Goal: Task Accomplishment & Management: Manage account settings

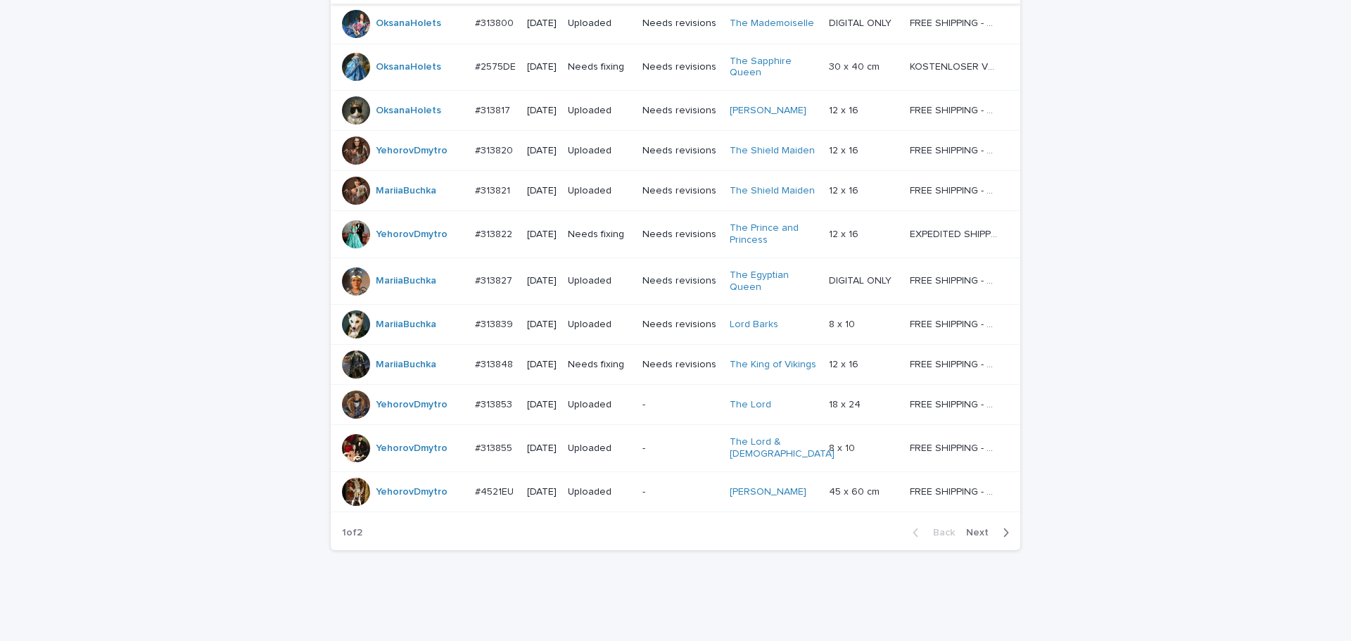
scroll to position [1217, 0]
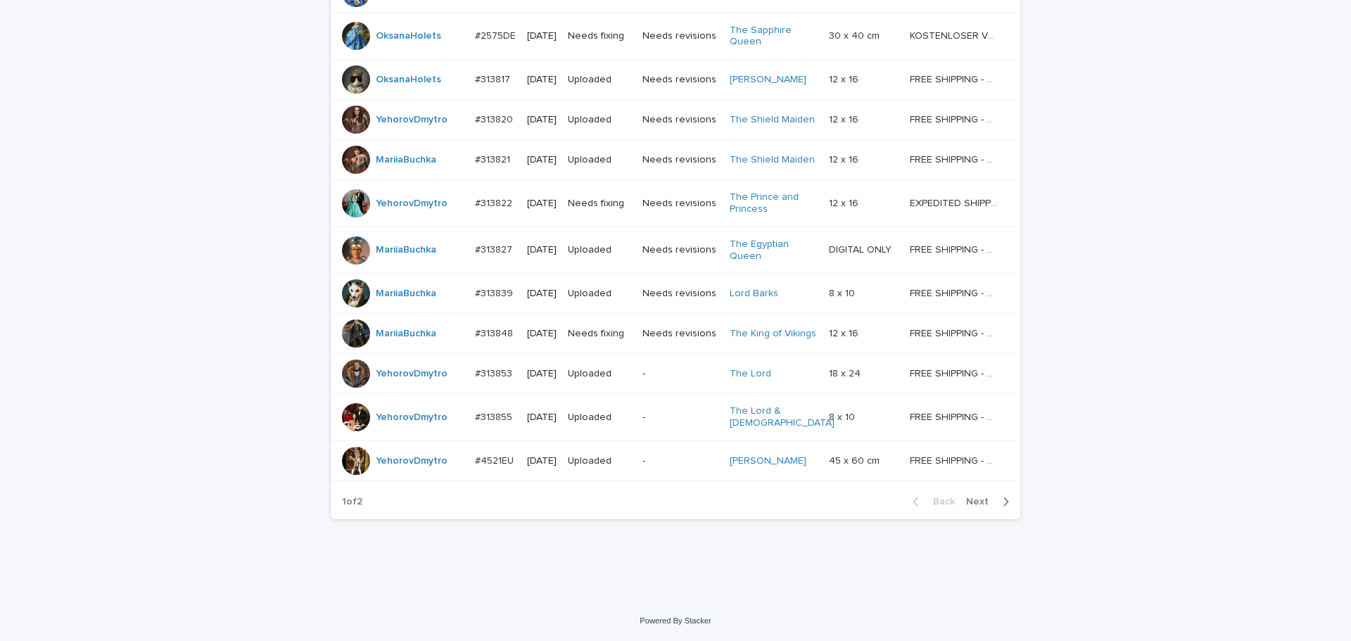
click at [984, 498] on span "Next" at bounding box center [981, 502] width 31 height 10
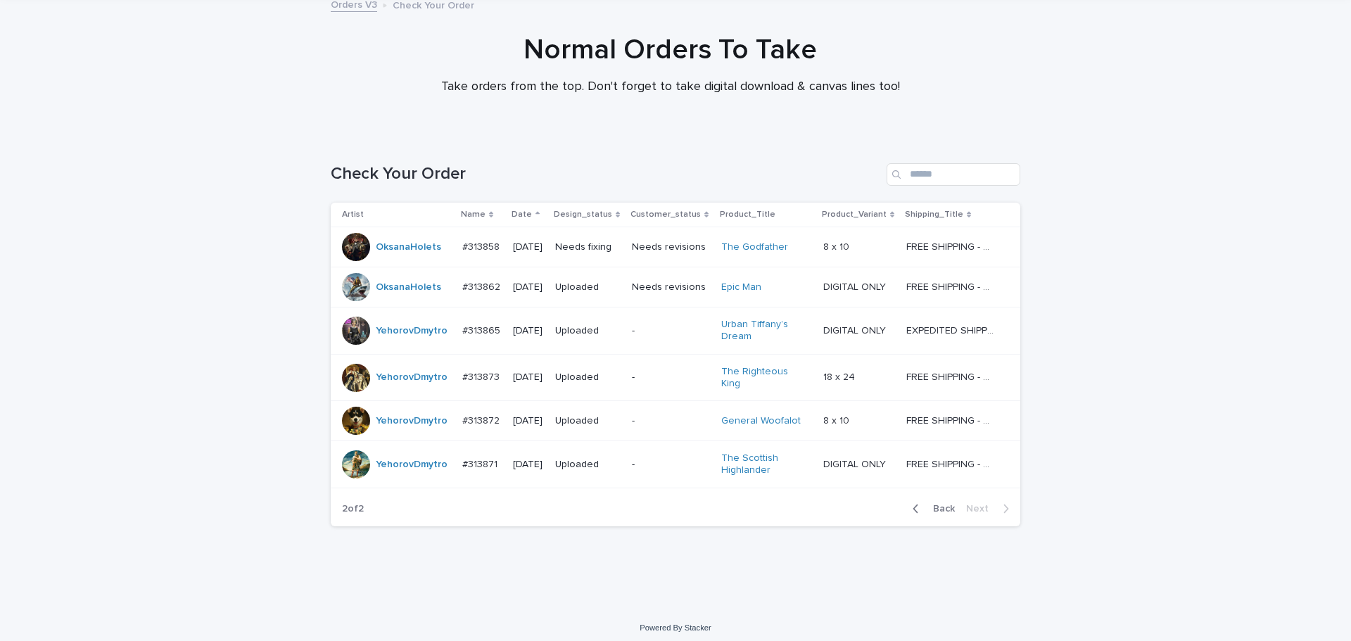
click at [1126, 431] on div "Loading... Saving… Loading... Saving… Check Your Order Artist Name Date Design_…" at bounding box center [675, 371] width 1351 height 473
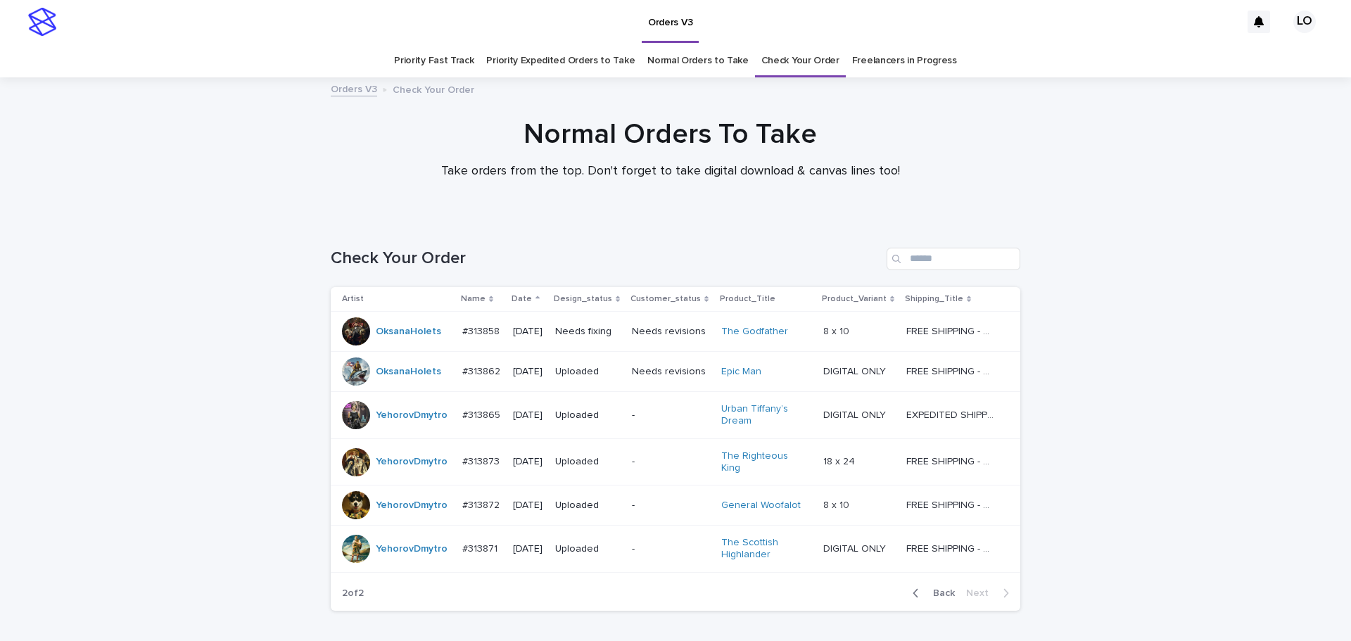
scroll to position [0, 0]
click at [687, 69] on link "Normal Orders to Take" at bounding box center [697, 61] width 101 height 33
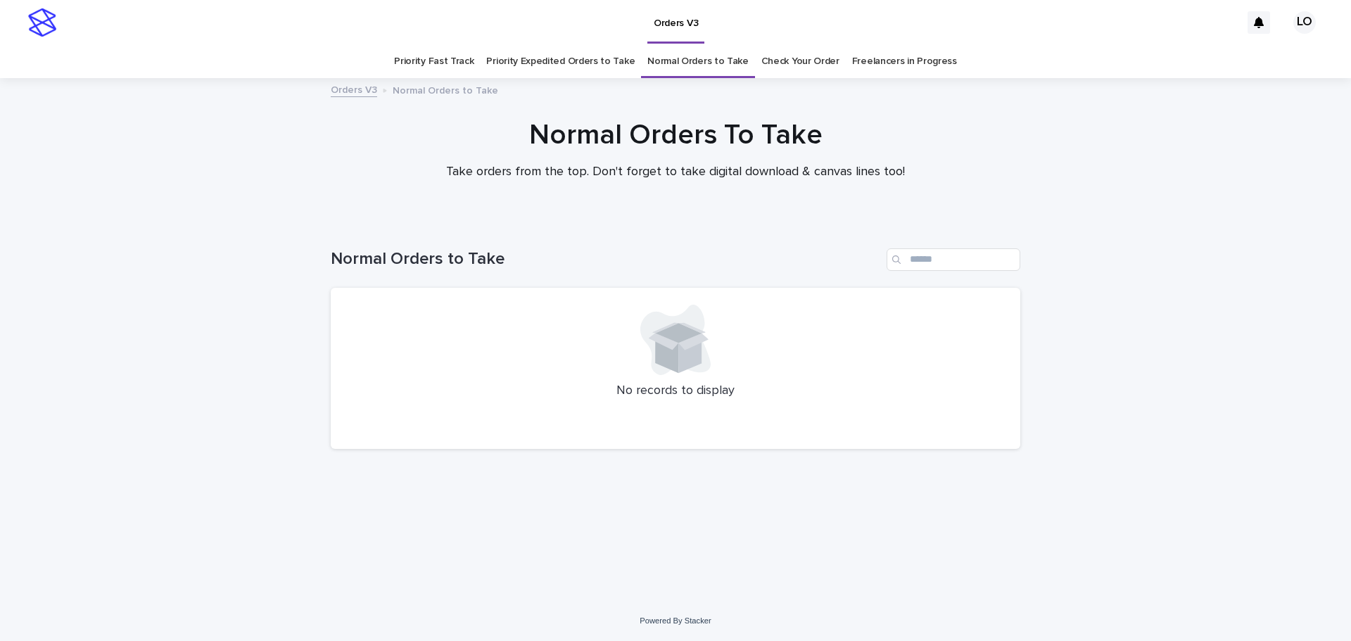
click at [570, 68] on link "Priority Expedited Orders to Take" at bounding box center [560, 61] width 148 height 33
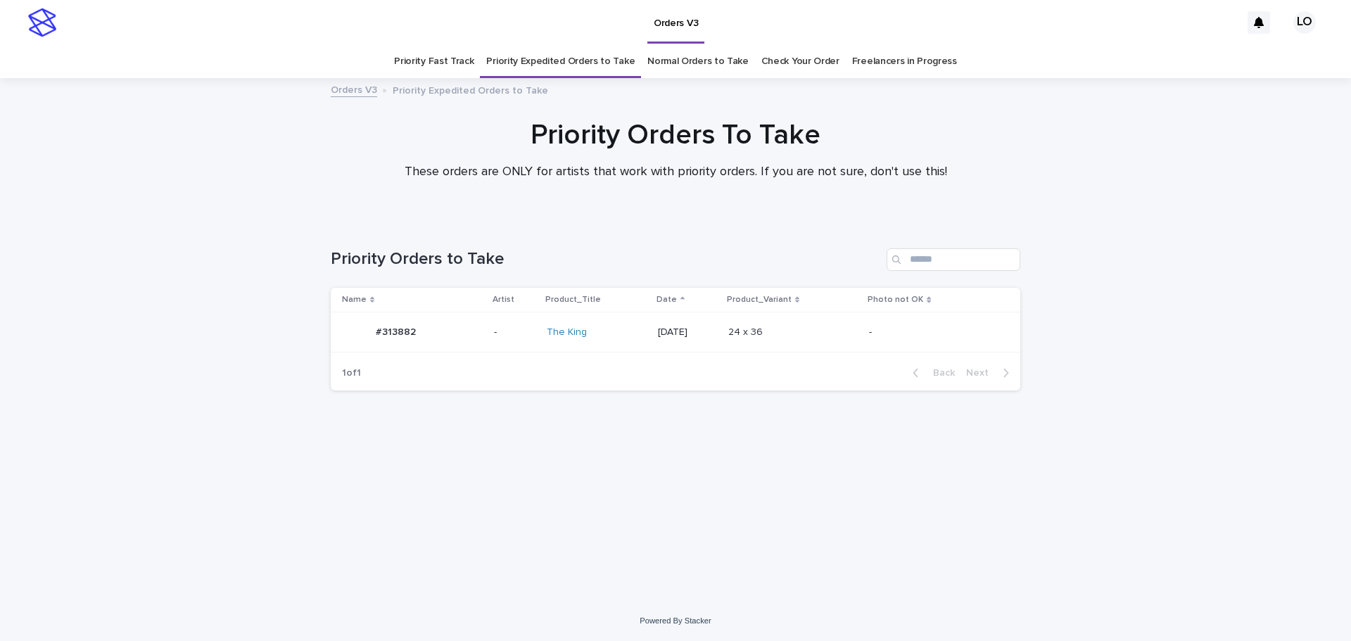
click at [901, 338] on div "-" at bounding box center [933, 332] width 129 height 23
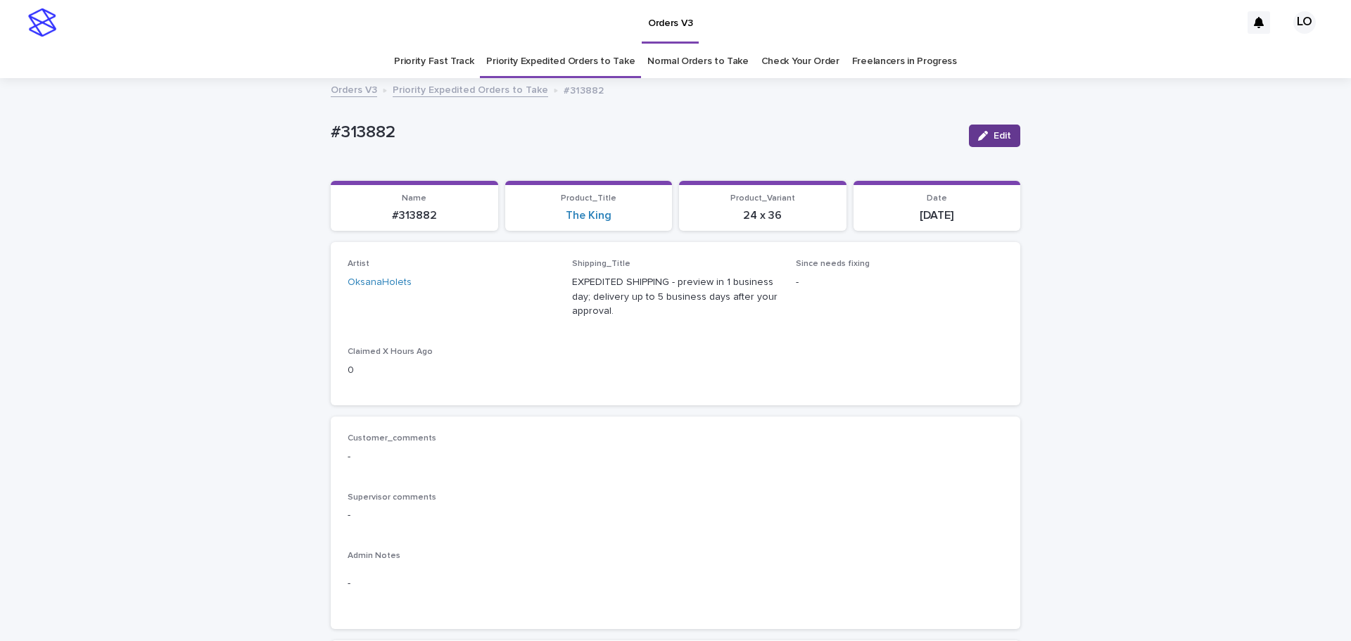
click at [996, 141] on button "Edit" at bounding box center [994, 136] width 51 height 23
click at [457, 288] on div "Select..." at bounding box center [428, 288] width 160 height 23
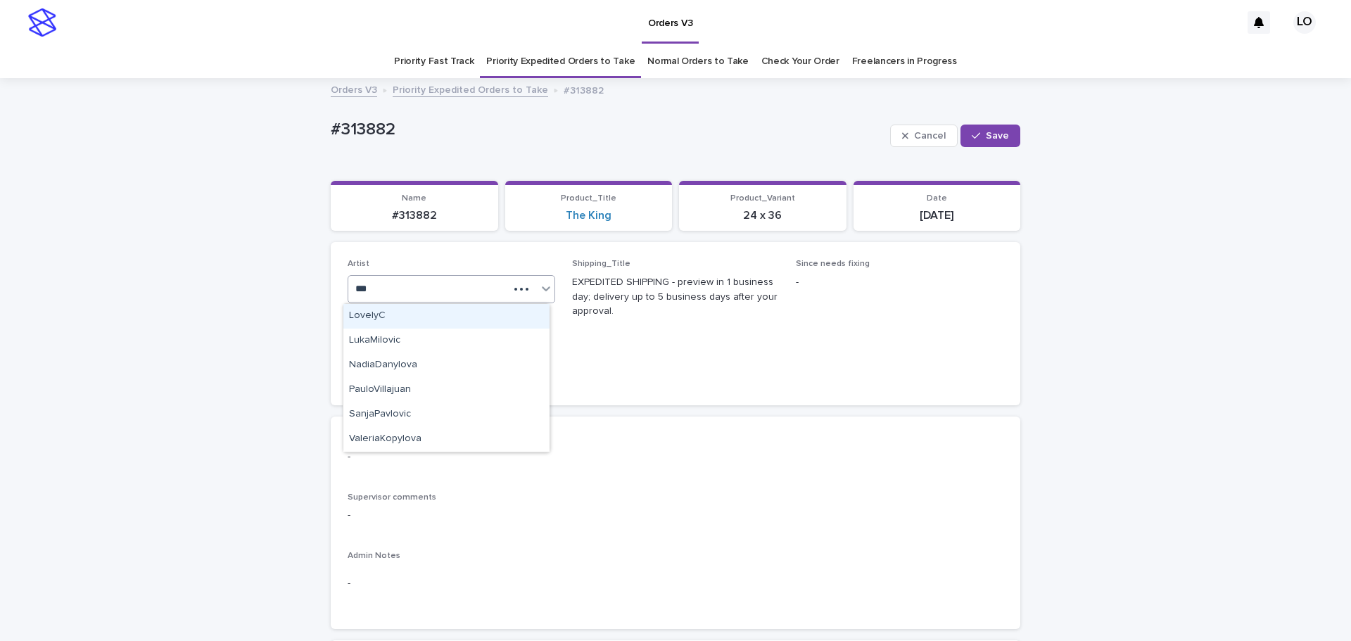
type input "***"
click at [963, 431] on div "Customer_comments - Supervisor comments - Admin Notes -" at bounding box center [676, 523] width 690 height 213
click at [451, 296] on div "OksanaHolets" at bounding box center [434, 288] width 172 height 23
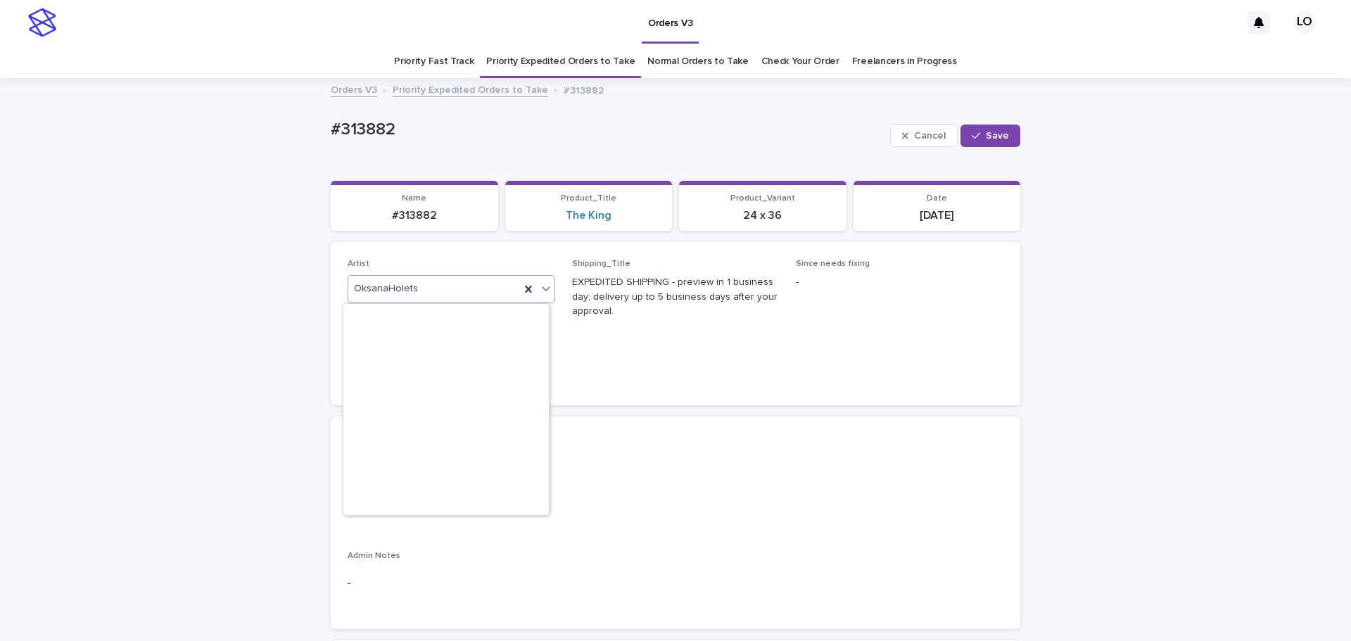
scroll to position [7931, 0]
click at [525, 290] on icon at bounding box center [528, 289] width 6 height 7
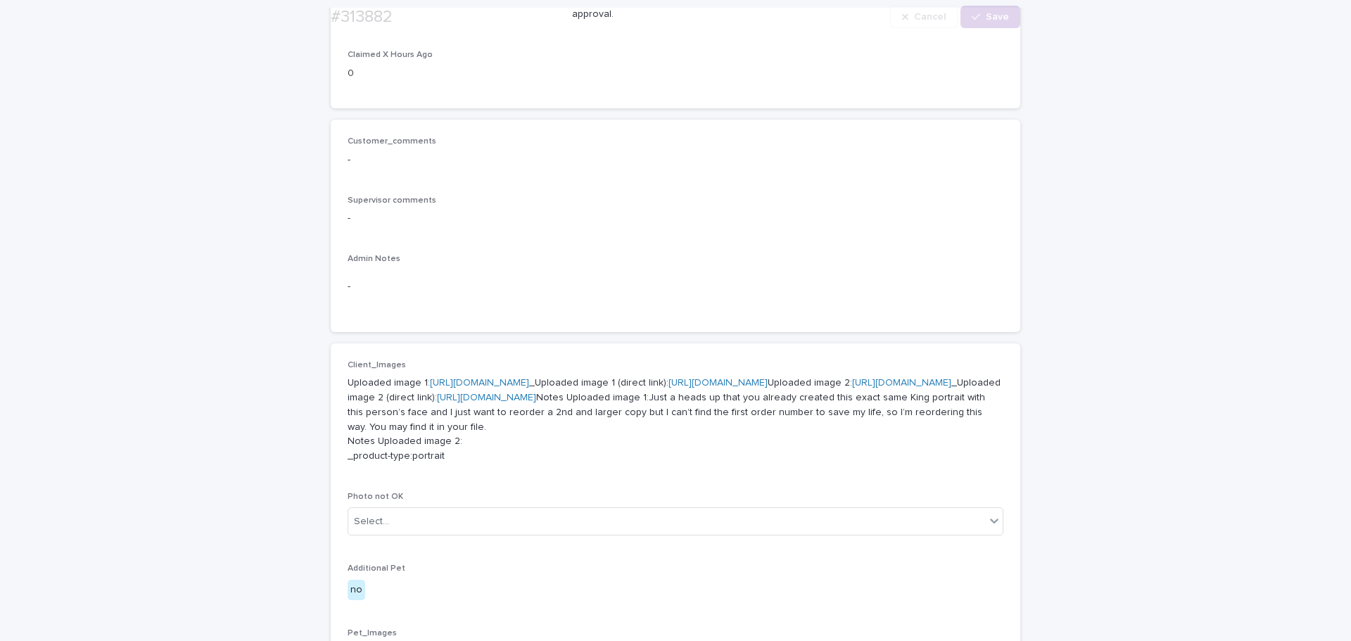
scroll to position [493, 0]
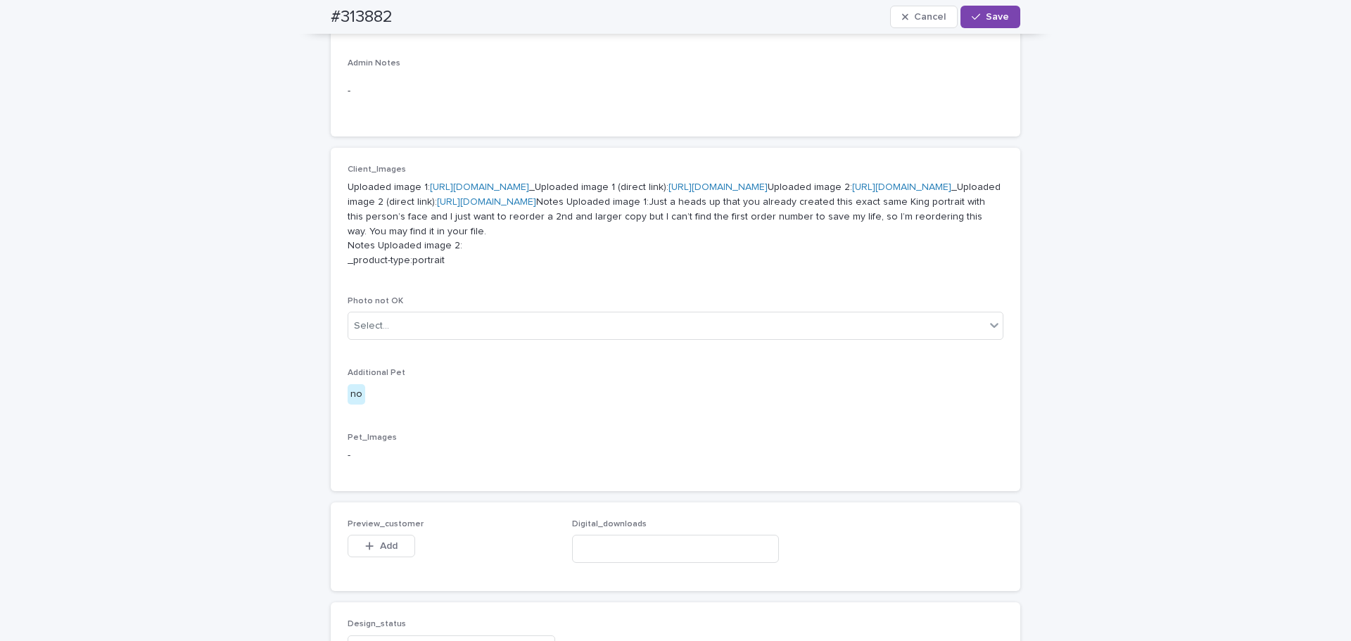
click at [519, 186] on link "https://cdn.shopify.com-uploadkit.app/s/files/1/0033/4807/0511/files/download.h…" at bounding box center [479, 187] width 99 height 10
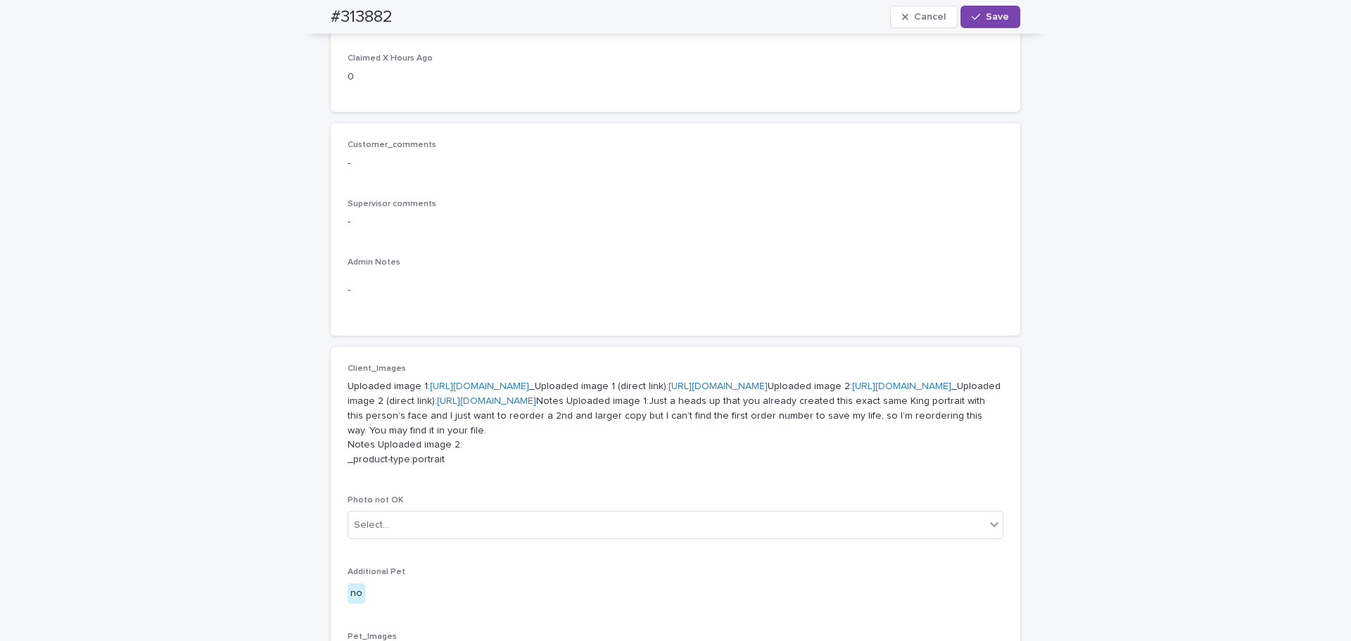
scroll to position [0, 0]
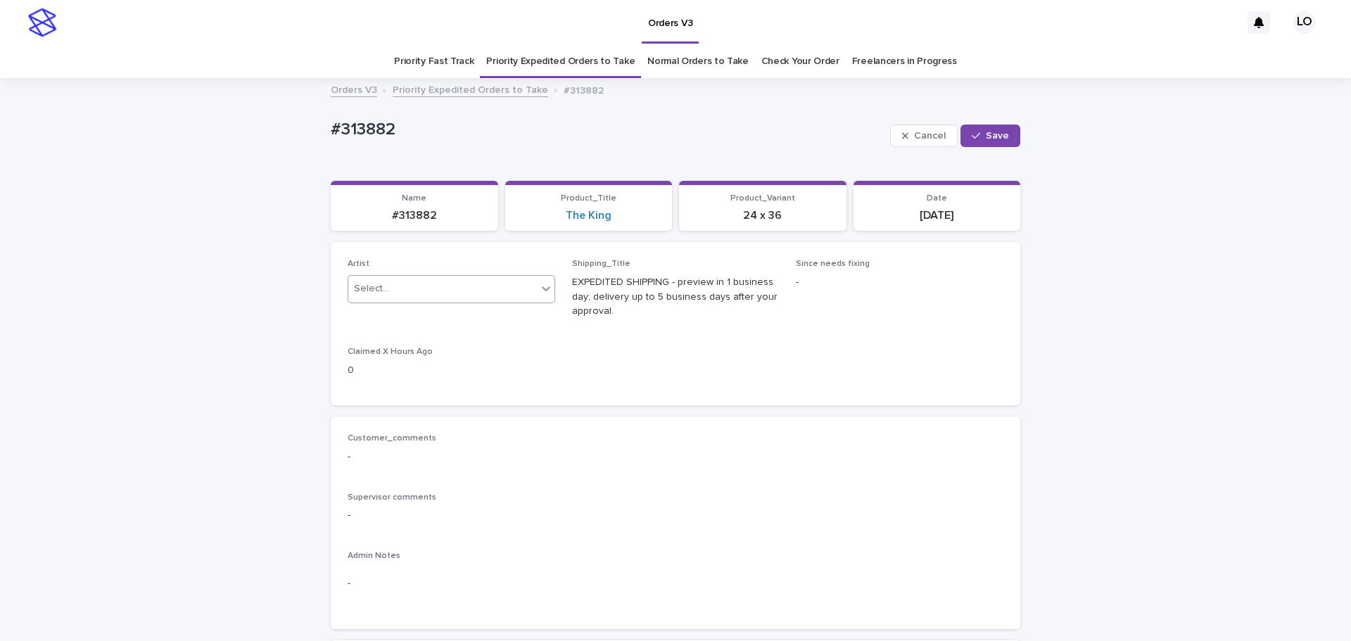
click at [590, 58] on link "Priority Expedited Orders to Take" at bounding box center [560, 61] width 148 height 33
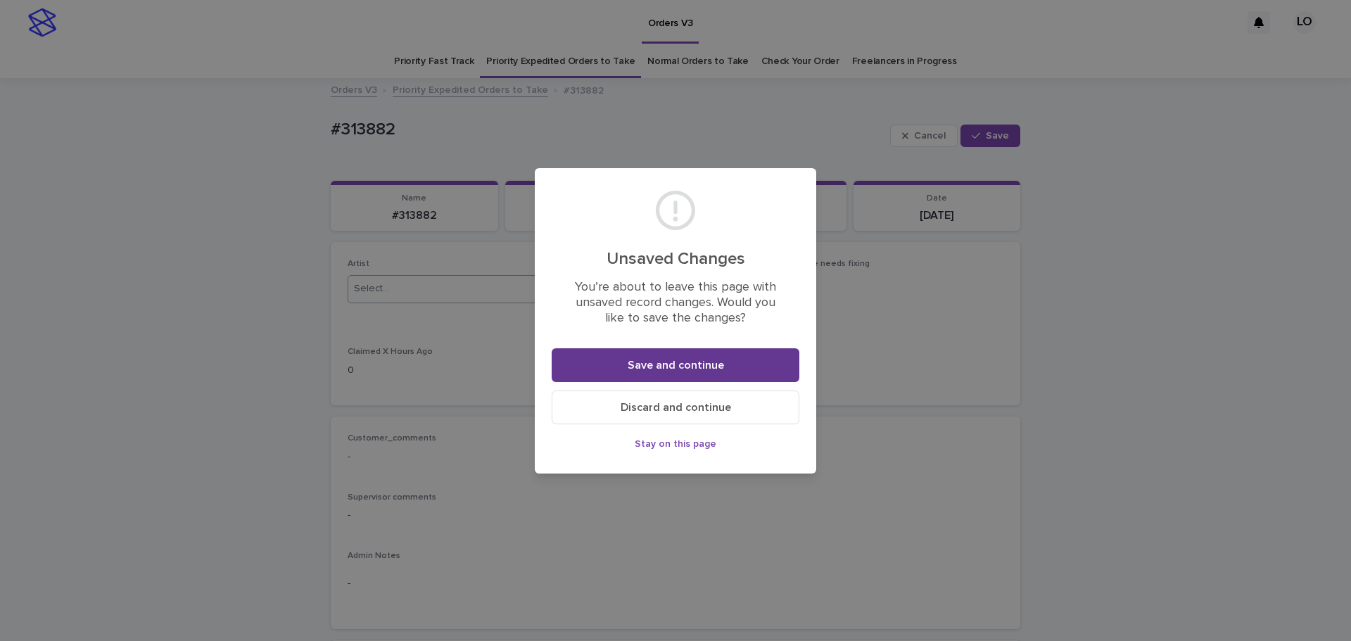
click at [720, 358] on button "Save and continue" at bounding box center [676, 365] width 248 height 34
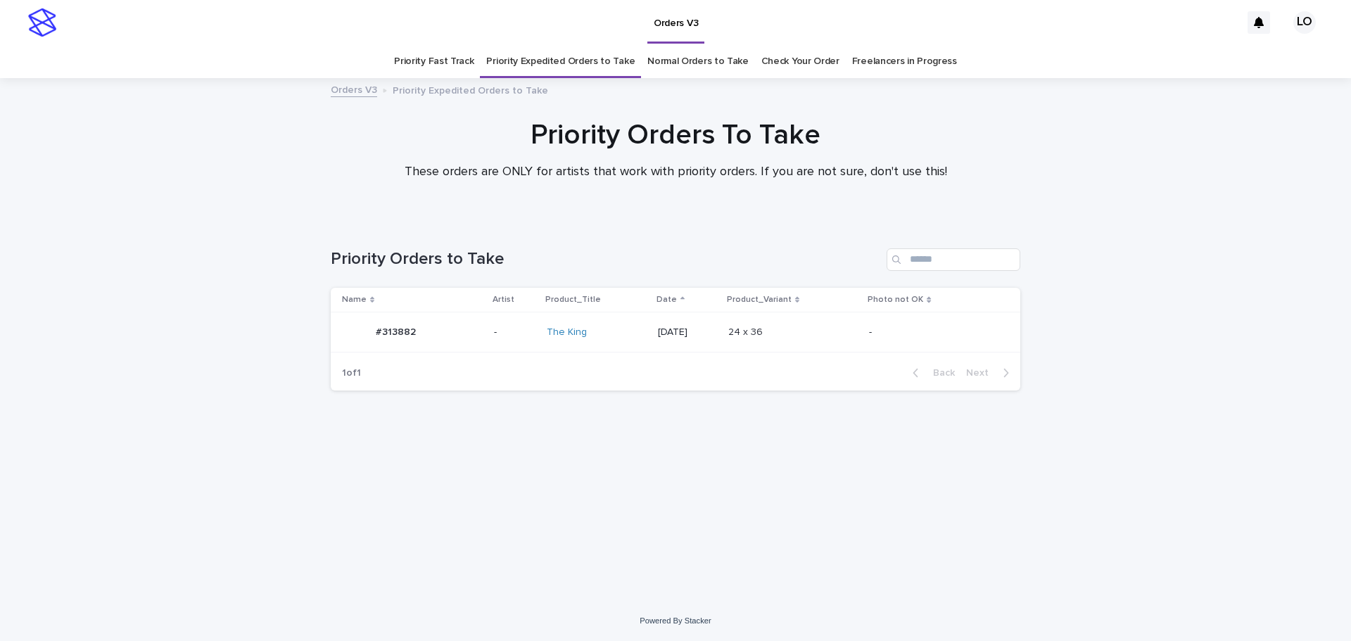
click at [863, 346] on td "24 x 36 24 x 36" at bounding box center [793, 332] width 141 height 40
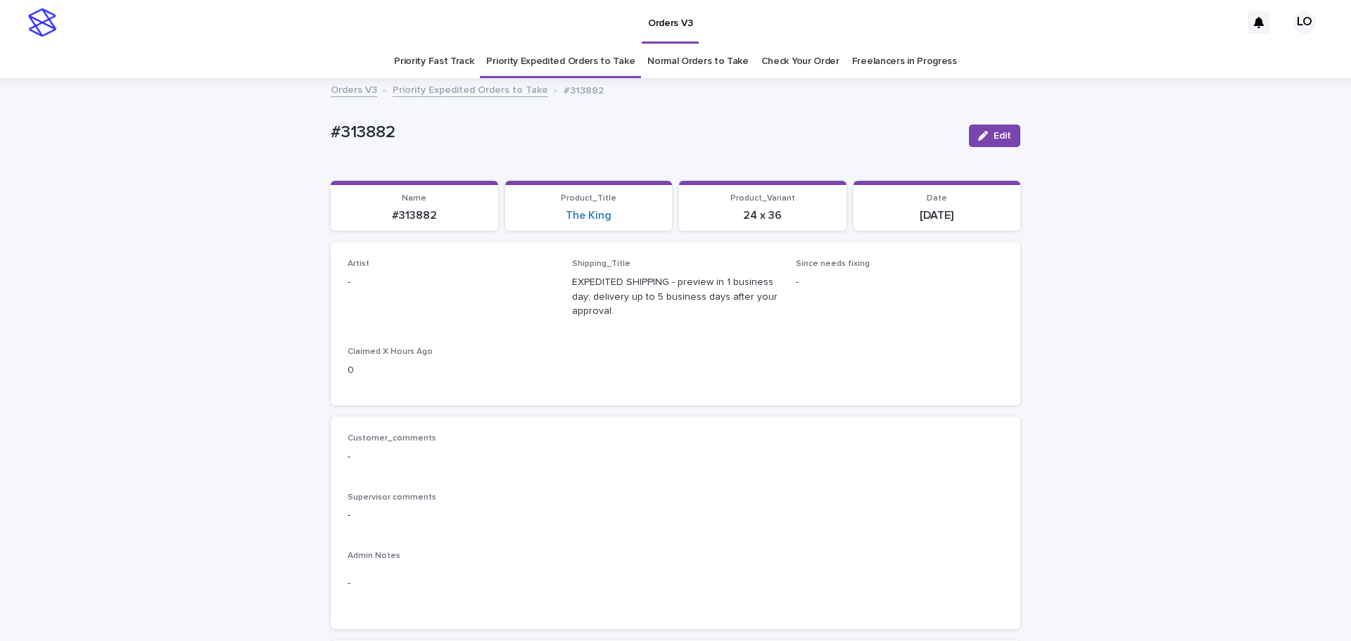
scroll to position [45, 0]
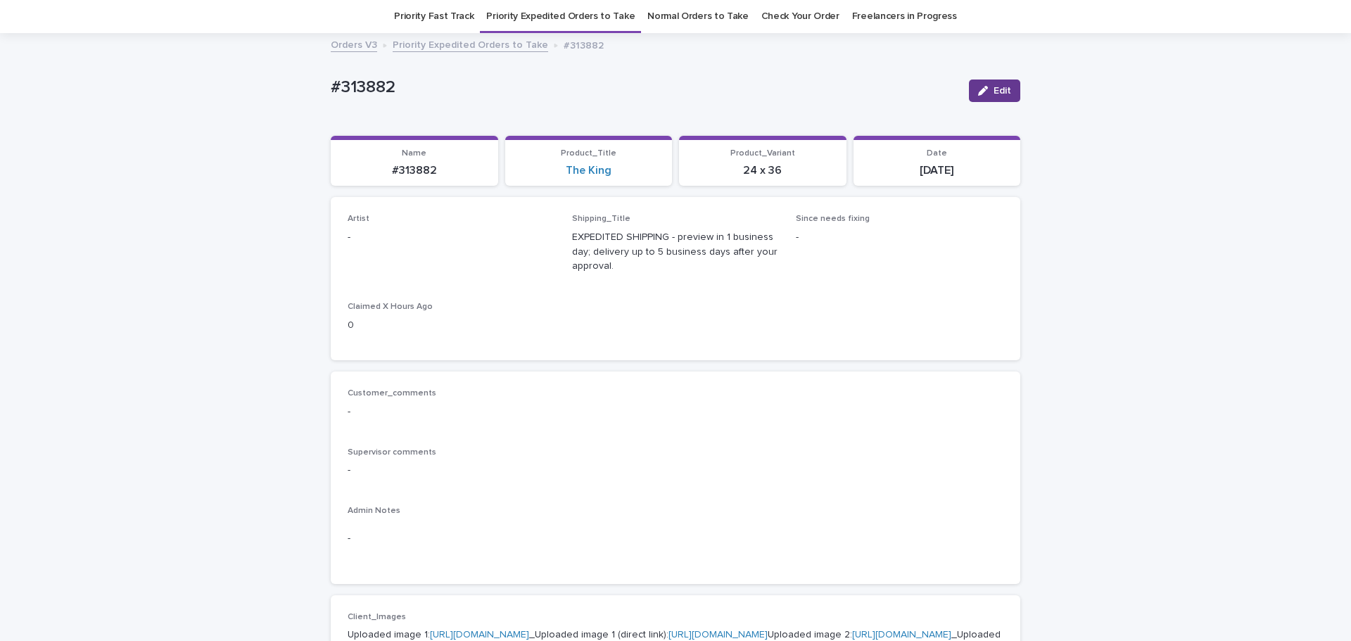
click at [994, 87] on span "Edit" at bounding box center [1003, 91] width 18 height 10
click at [462, 238] on div "Select..." at bounding box center [428, 243] width 160 height 23
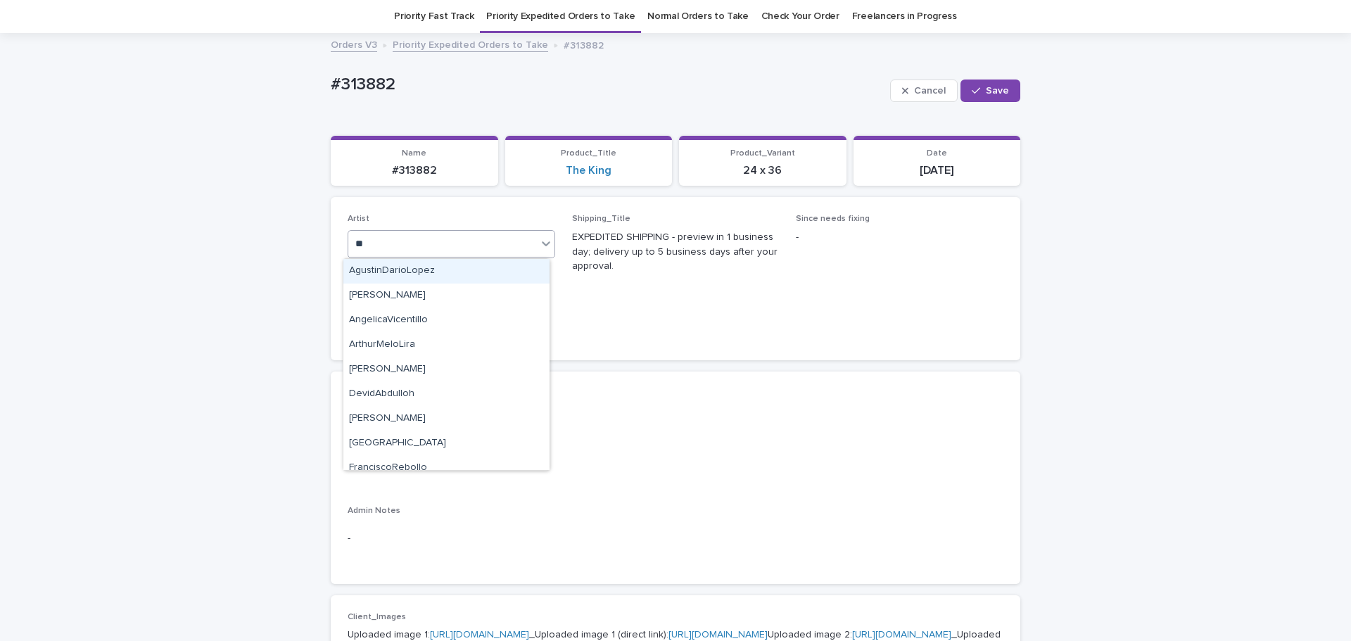
type input "***"
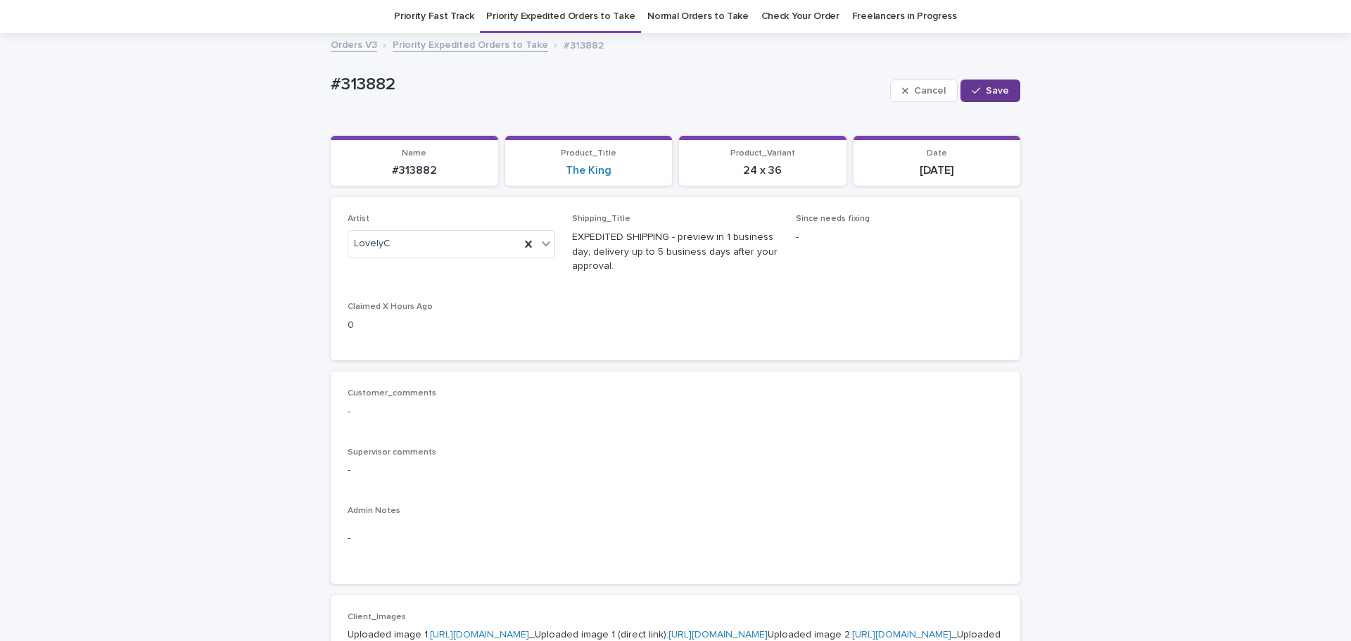
click at [990, 95] on span "Save" at bounding box center [997, 91] width 23 height 10
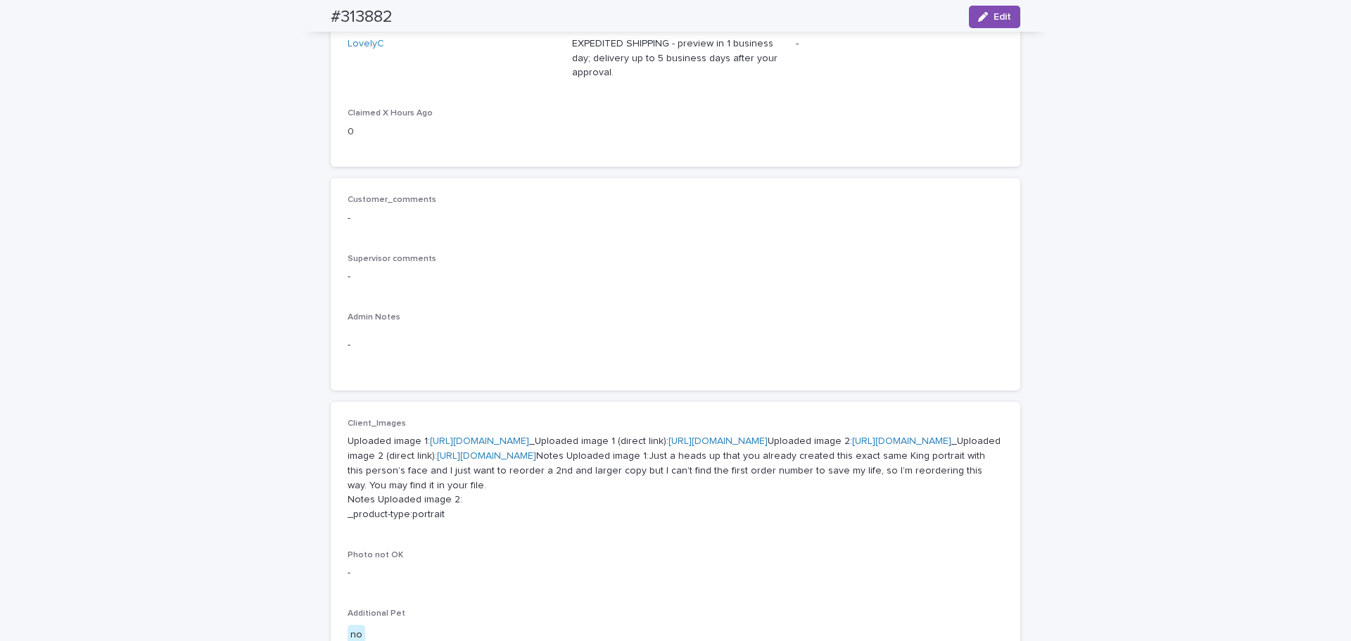
scroll to position [0, 0]
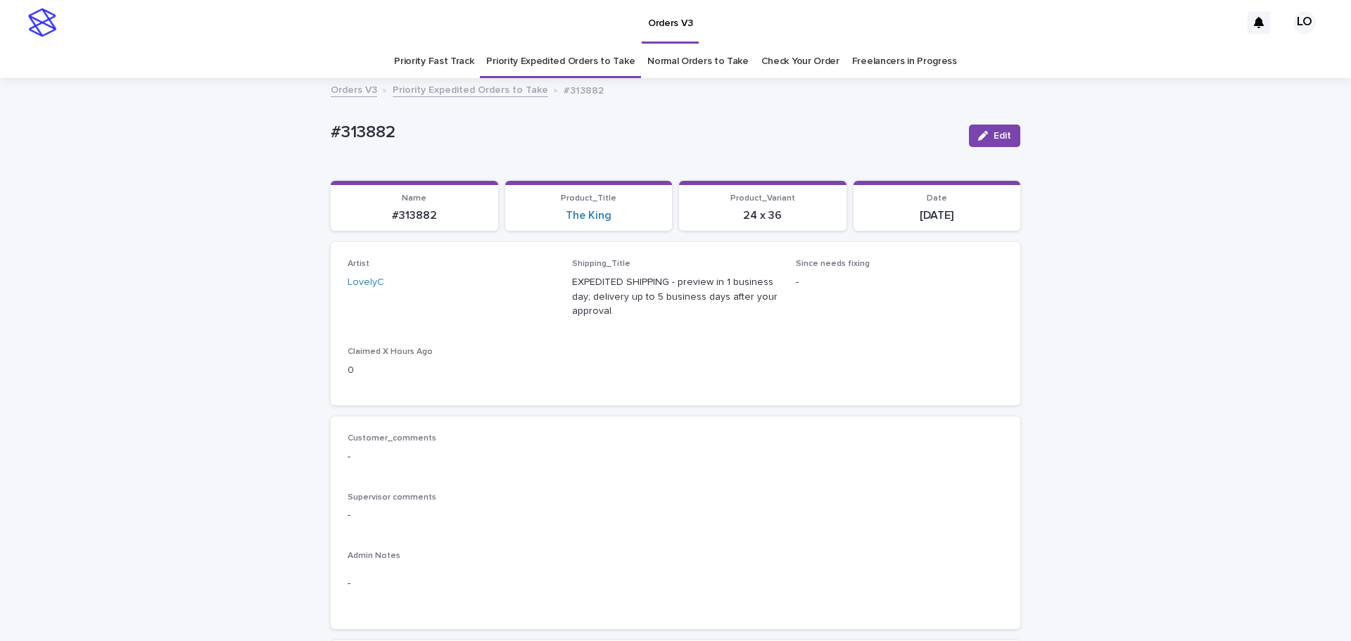
click at [697, 62] on link "Normal Orders to Take" at bounding box center [697, 61] width 101 height 33
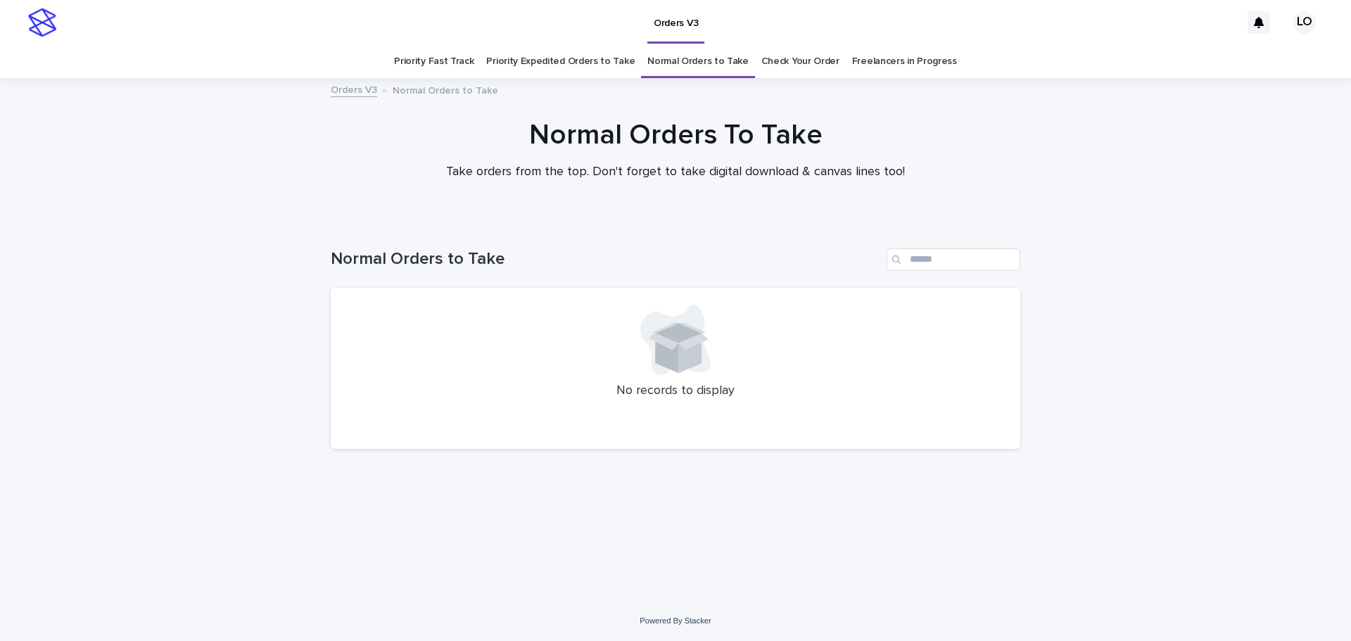
click at [570, 65] on link "Priority Expedited Orders to Take" at bounding box center [560, 61] width 148 height 33
click at [459, 62] on link "Priority Fast Track" at bounding box center [434, 61] width 80 height 33
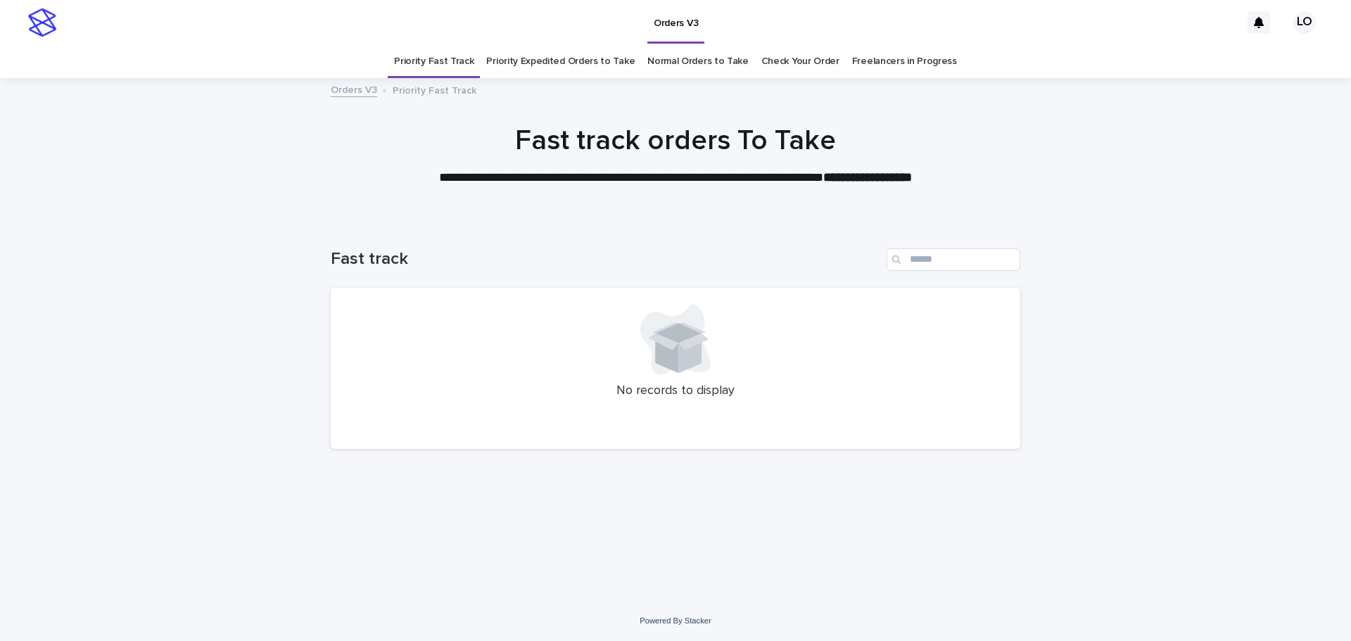
click at [545, 65] on link "Priority Expedited Orders to Take" at bounding box center [560, 61] width 148 height 33
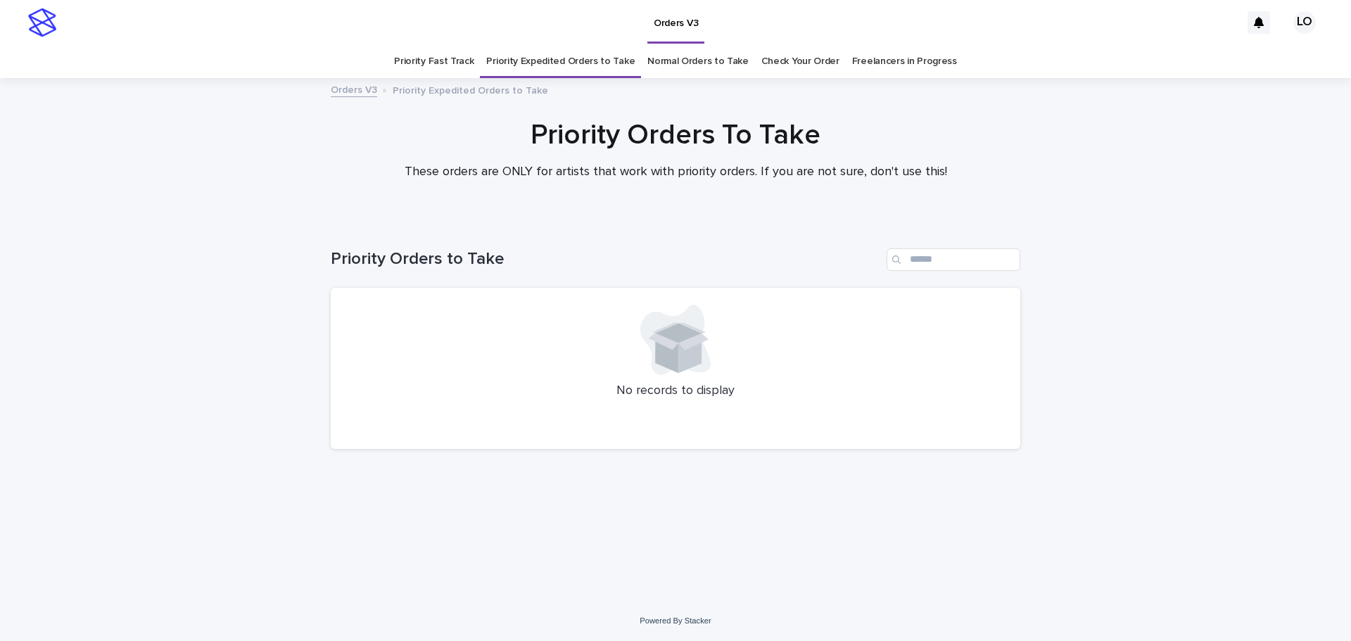
click at [810, 68] on link "Check Your Order" at bounding box center [800, 61] width 78 height 33
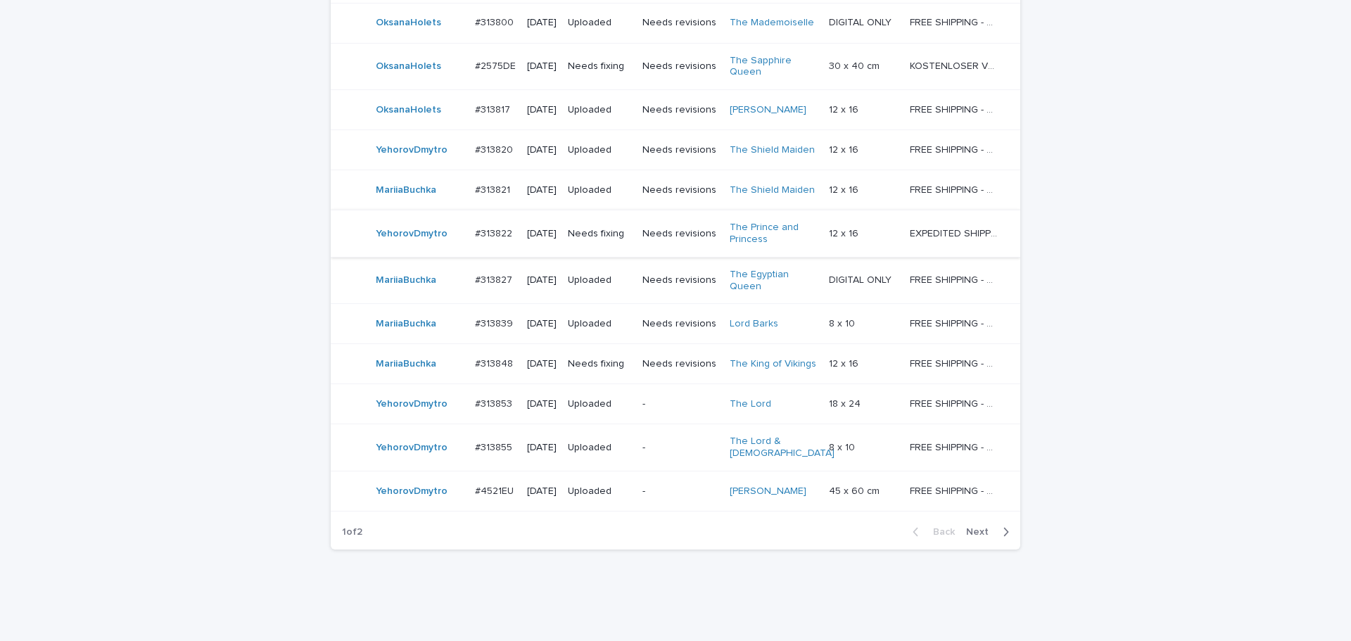
scroll to position [1217, 0]
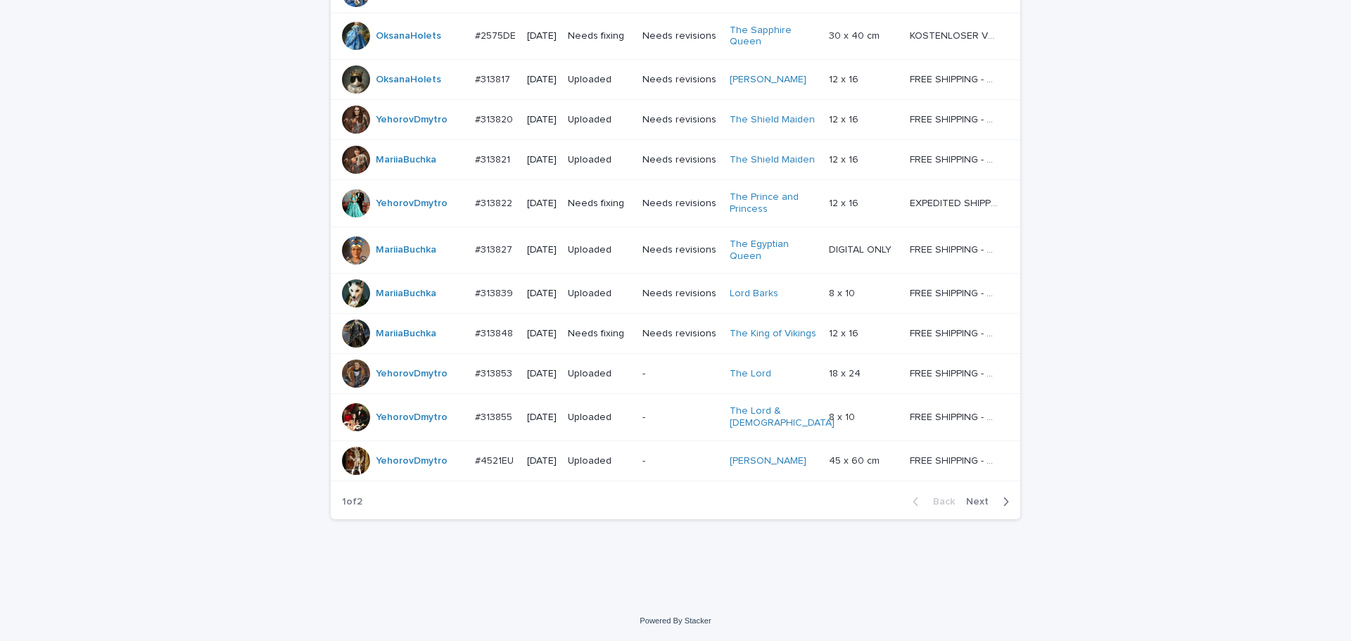
drag, startPoint x: 1165, startPoint y: 469, endPoint x: 1150, endPoint y: 475, distance: 16.7
click at [984, 499] on span "Next" at bounding box center [981, 502] width 31 height 10
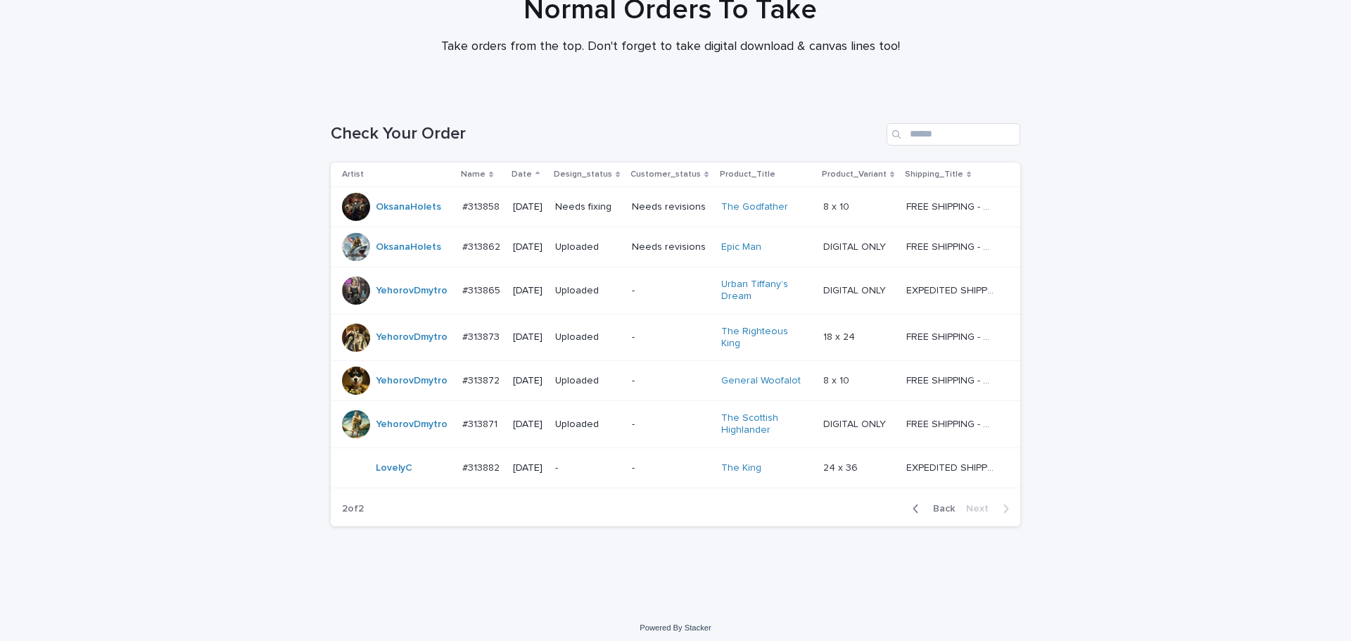
click at [1162, 526] on div "Loading... Saving… Loading... Saving… Check Your Order Artist Name Date Design_…" at bounding box center [675, 351] width 1351 height 513
click at [1160, 526] on div "Loading... Saving… Loading... Saving… Check Your Order Artist Name Date Design_…" at bounding box center [675, 351] width 1351 height 513
click at [1253, 184] on div "Loading... Saving… Loading... Saving… Check Your Order Artist Name Date Design_…" at bounding box center [675, 351] width 1351 height 513
